Goal: Information Seeking & Learning: Learn about a topic

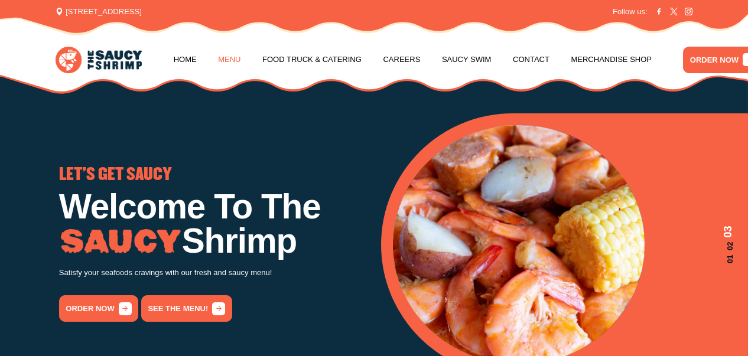
click at [224, 54] on link "Menu" at bounding box center [229, 59] width 22 height 45
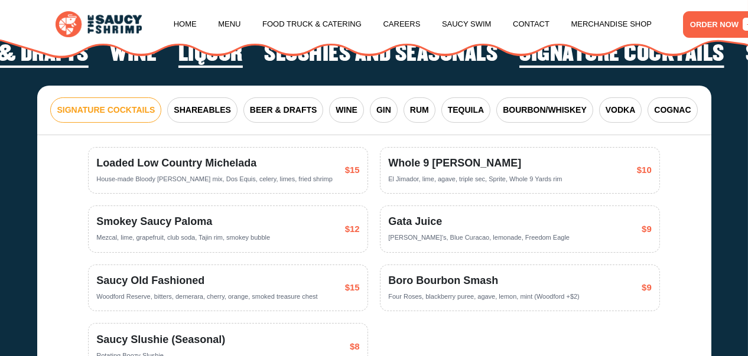
scroll to position [1850, 0]
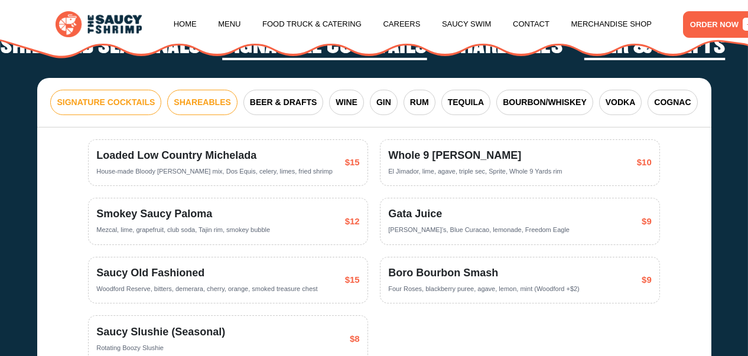
click at [213, 109] on span "SHAREABLES" at bounding box center [202, 102] width 57 height 12
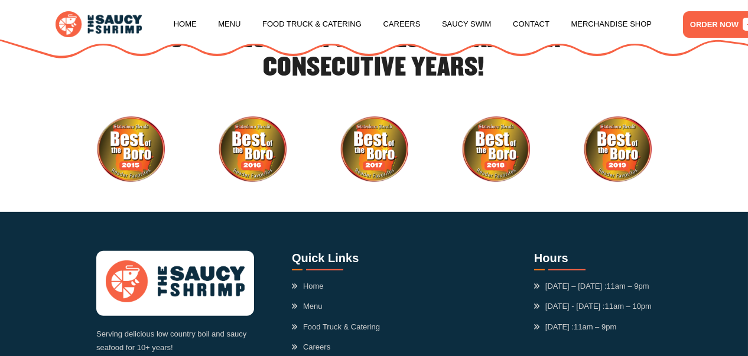
scroll to position [2919, 0]
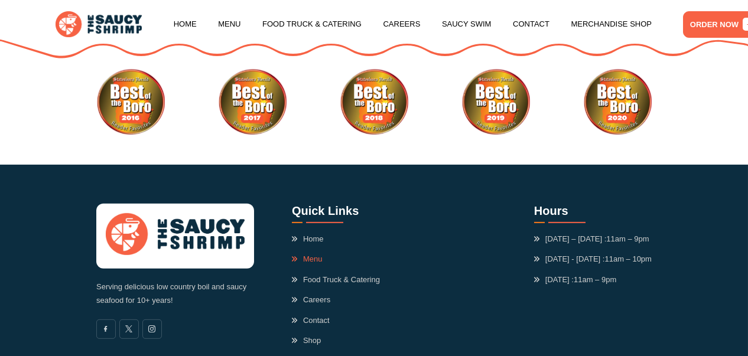
click at [310, 265] on link "Menu" at bounding box center [307, 259] width 31 height 12
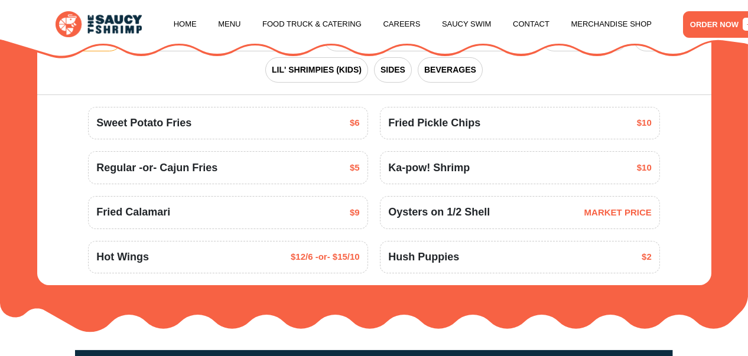
scroll to position [1220, 0]
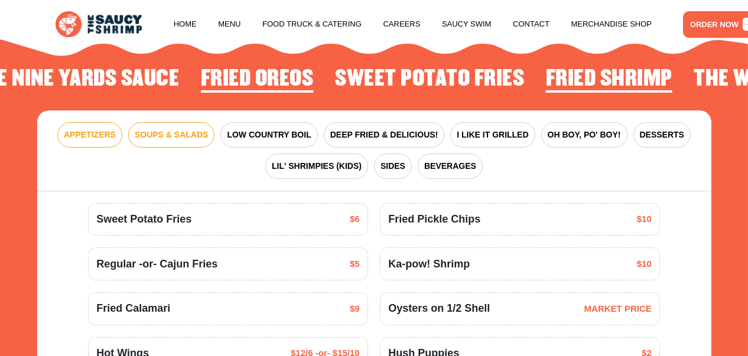
click at [187, 141] on span "SOUPS & SALADS" at bounding box center [171, 135] width 73 height 12
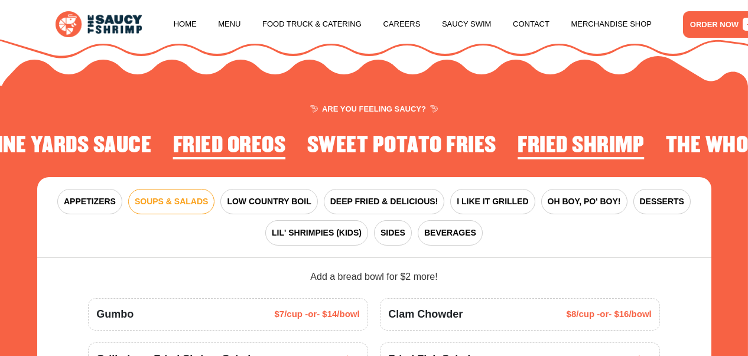
scroll to position [1148, 0]
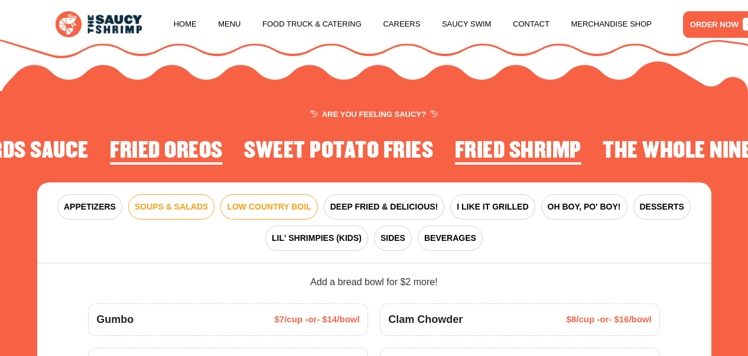
click at [290, 213] on span "LOW COUNTRY BOIL" at bounding box center [269, 207] width 84 height 12
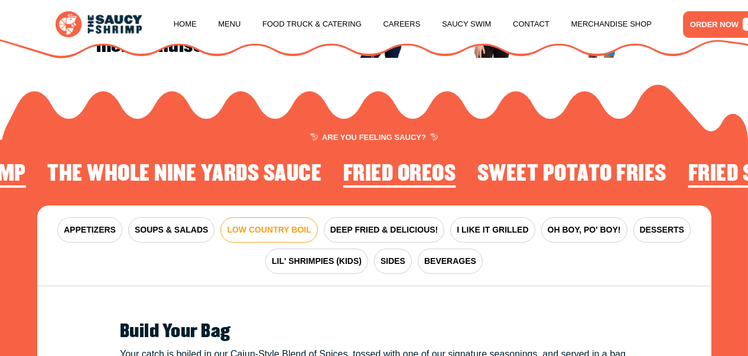
scroll to position [1112, 0]
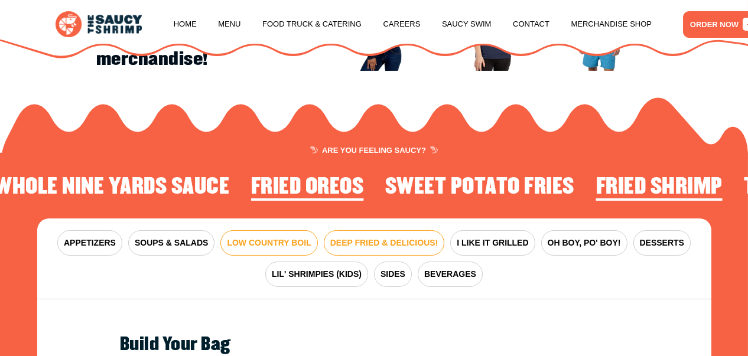
click at [360, 249] on span "DEEP FRIED & DELICIOUS!" at bounding box center [384, 243] width 108 height 12
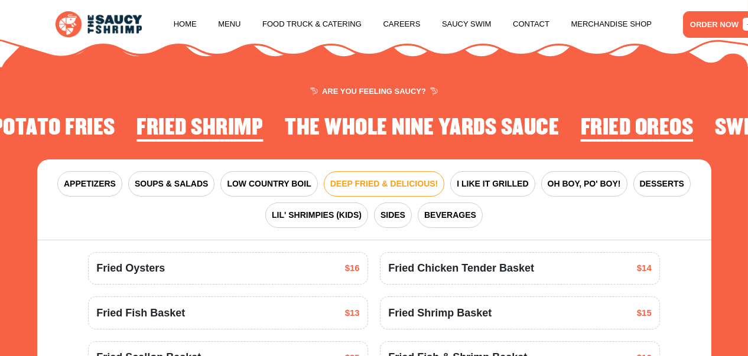
scroll to position [1159, 0]
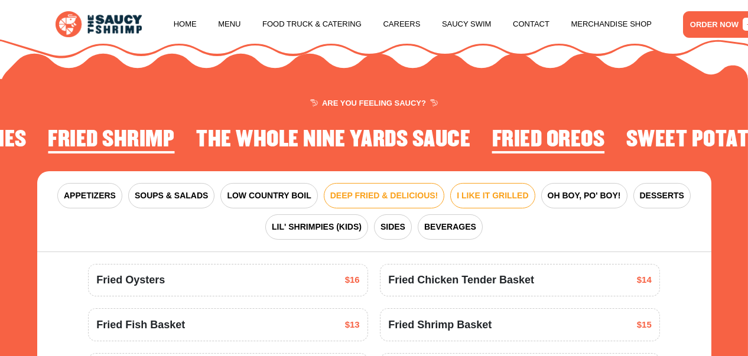
click at [469, 202] on span "I LIKE IT GRILLED" at bounding box center [492, 196] width 71 height 12
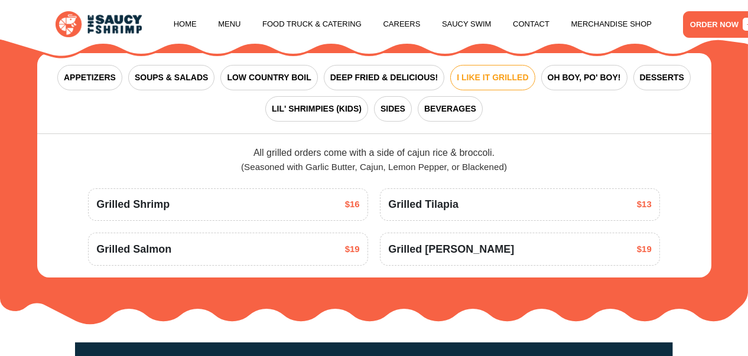
scroll to position [1285, 0]
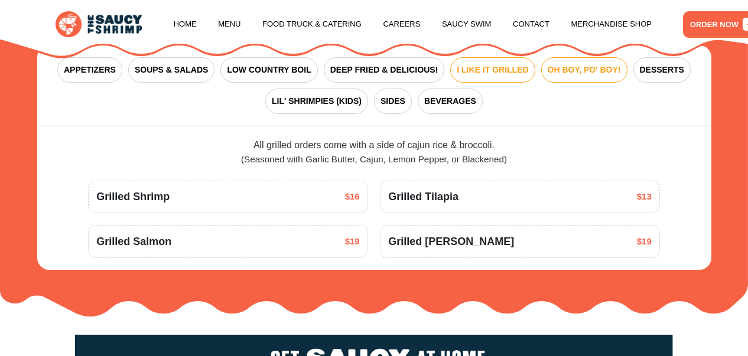
click at [570, 76] on span "OH BOY, PO' BOY!" at bounding box center [583, 70] width 73 height 12
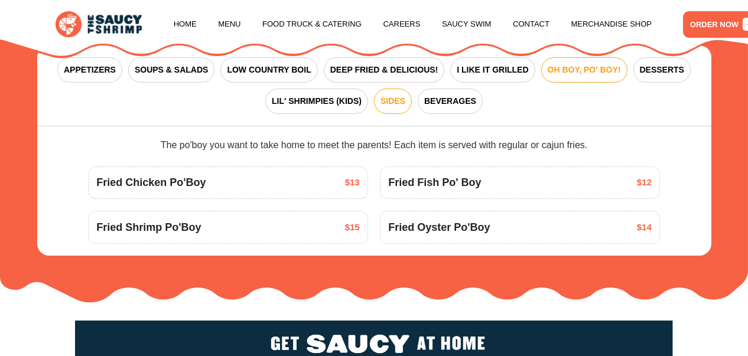
click at [389, 107] on span "SIDES" at bounding box center [392, 101] width 25 height 12
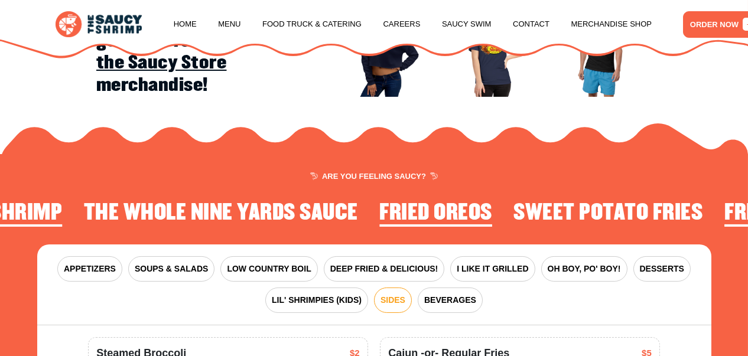
scroll to position [1080, 0]
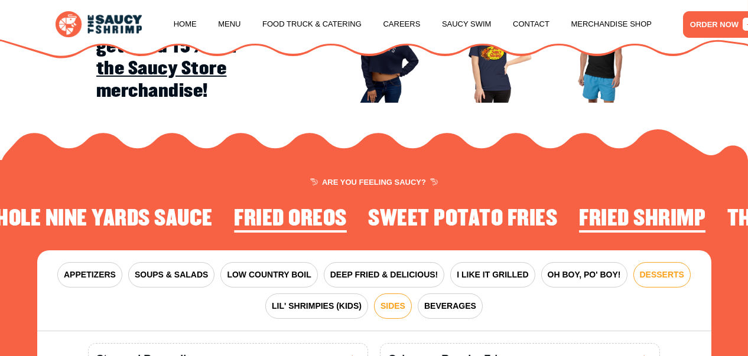
click at [640, 281] on span "DESSERTS" at bounding box center [662, 275] width 44 height 12
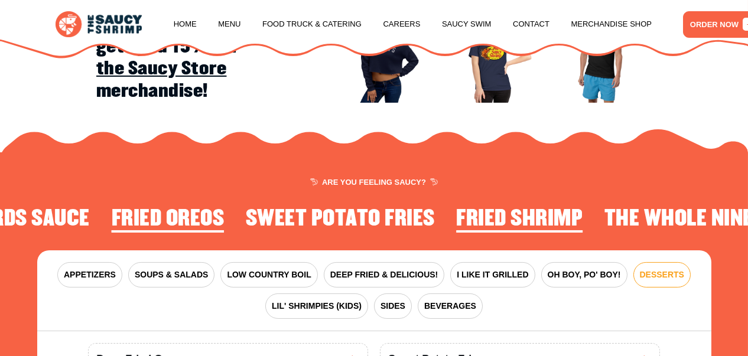
click at [640, 281] on span "DESSERTS" at bounding box center [662, 275] width 44 height 12
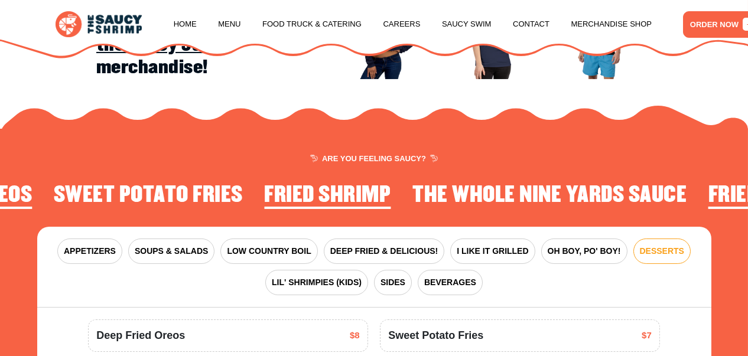
scroll to position [1198, 0]
